Goal: Check status: Check status

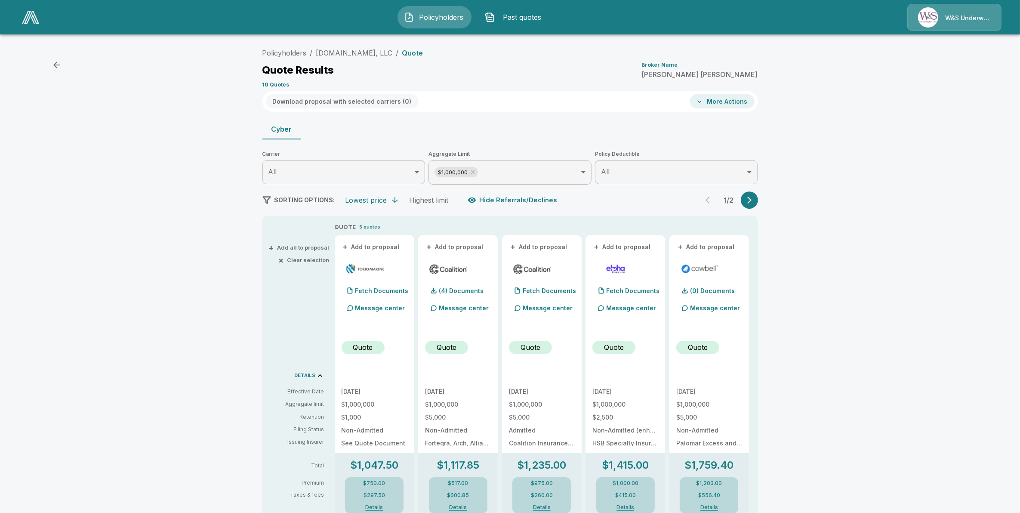
click at [108, 253] on div "Policyholders / [DOMAIN_NAME], LLC / Quote Quote Results Broker Name [PERSON_NA…" at bounding box center [510, 450] width 1020 height 819
click at [350, 56] on link "[DOMAIN_NAME], LLC" at bounding box center [354, 53] width 77 height 9
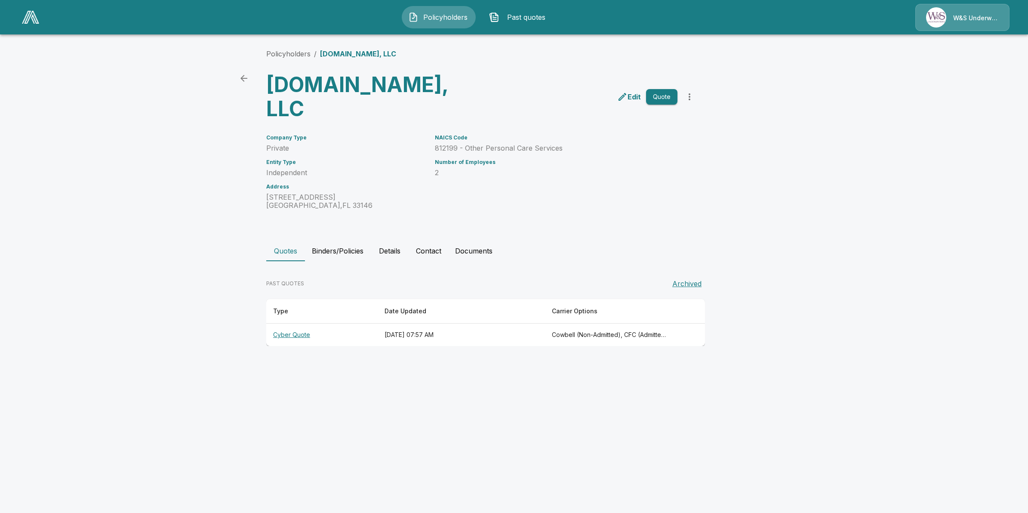
click at [523, 25] on button "Past quotes" at bounding box center [520, 17] width 74 height 22
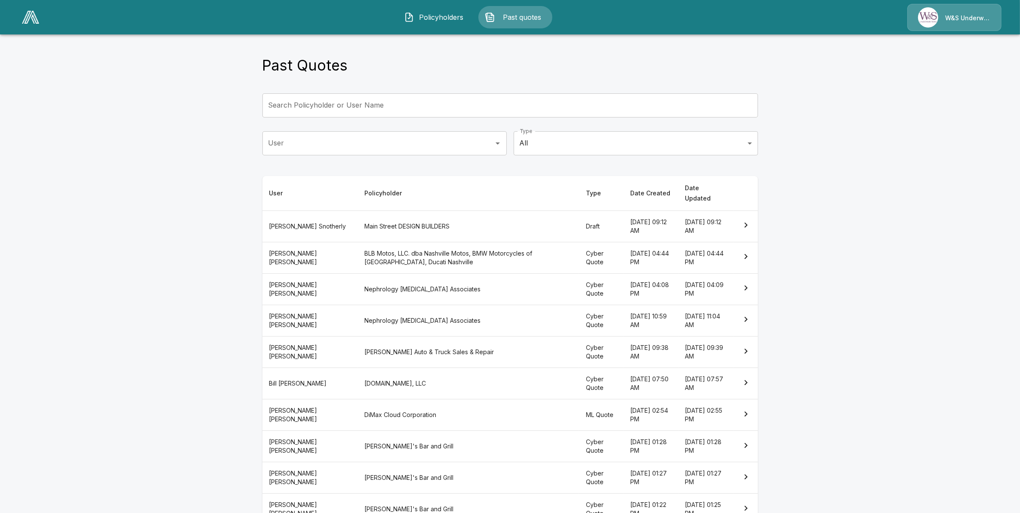
scroll to position [40, 0]
